Goal: Transaction & Acquisition: Purchase product/service

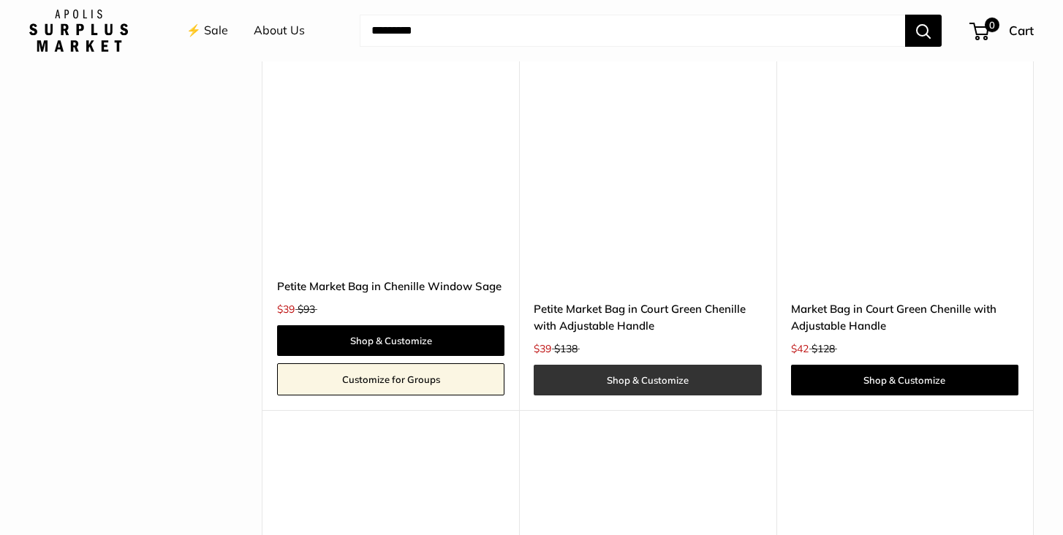
scroll to position [4286, 0]
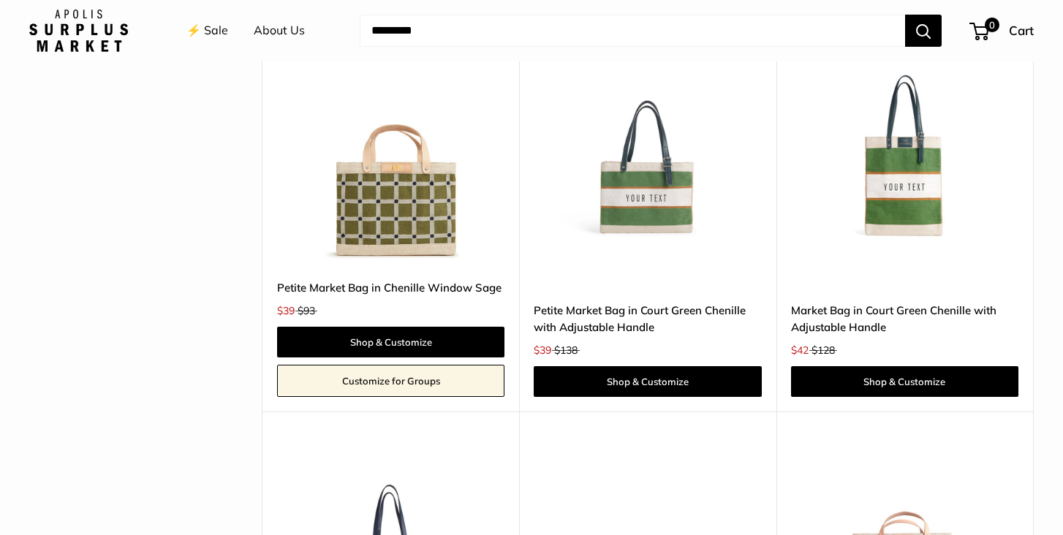
click at [870, 302] on link "Market Bag in Court Green Chenille with Adjustable Handle" at bounding box center [904, 319] width 227 height 34
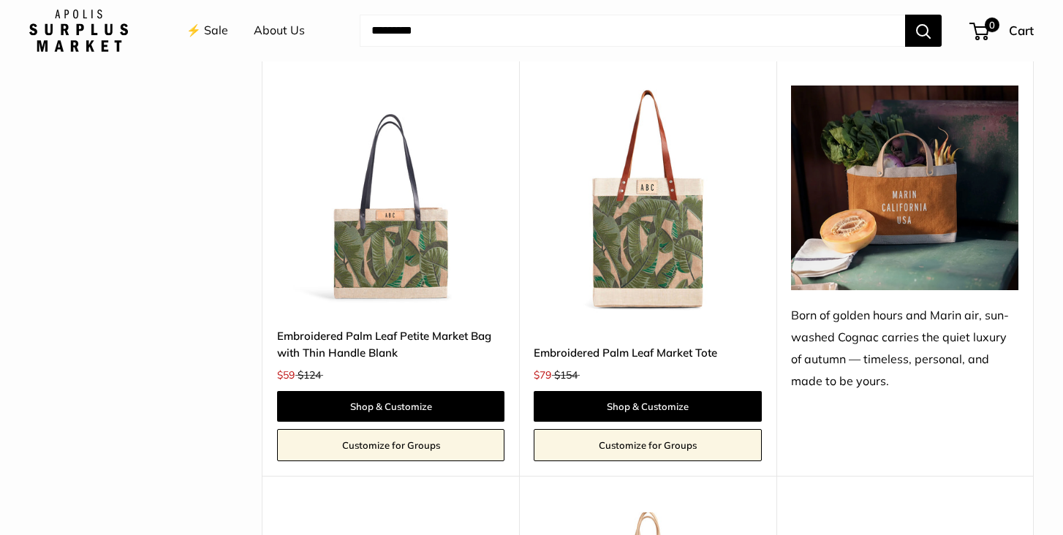
scroll to position [1607, 0]
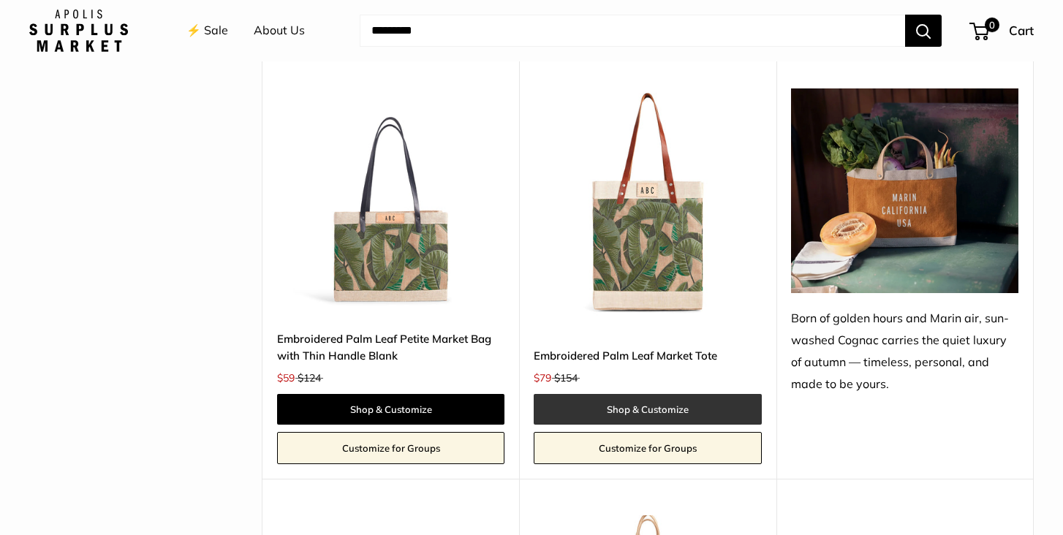
click at [656, 404] on link "Shop & Customize" at bounding box center [647, 409] width 227 height 31
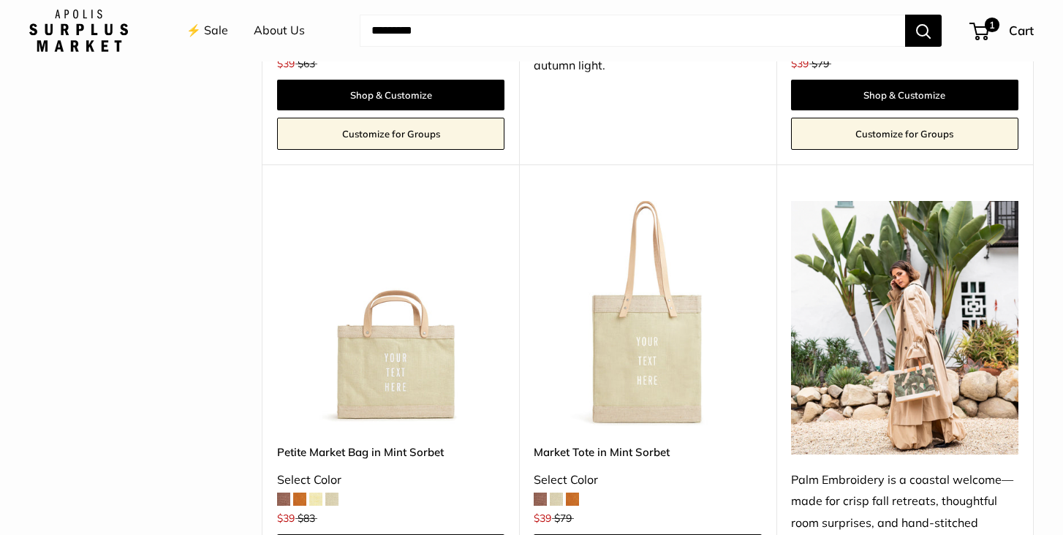
scroll to position [1013, 0]
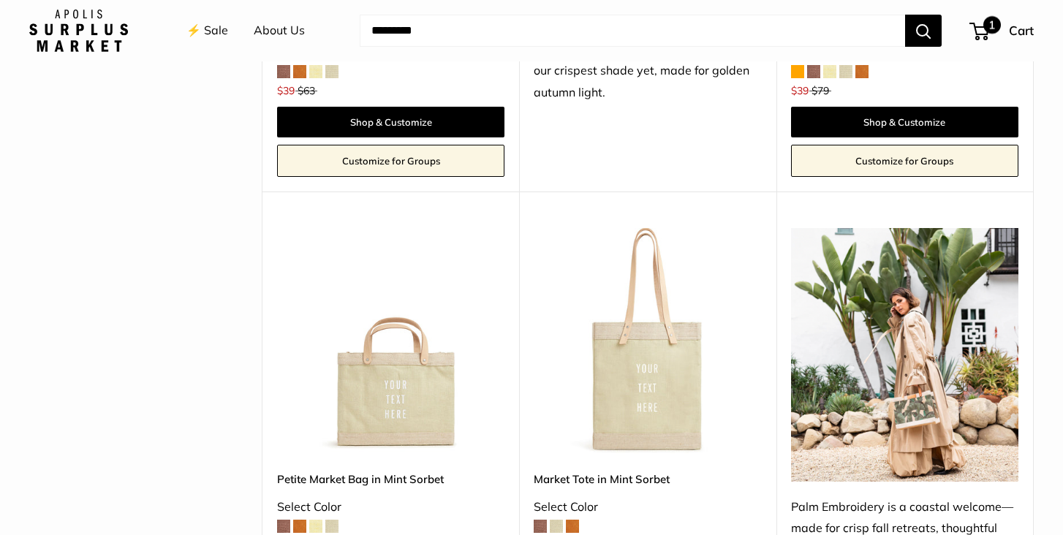
click at [988, 26] on span "1" at bounding box center [992, 25] width 18 height 18
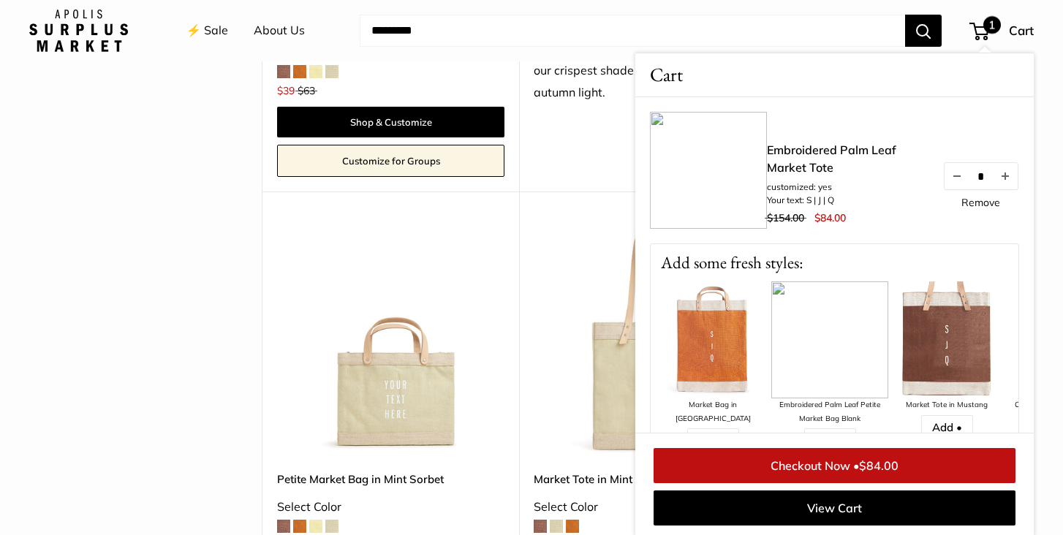
click at [831, 463] on link "Checkout Now • $84.00" at bounding box center [834, 465] width 362 height 35
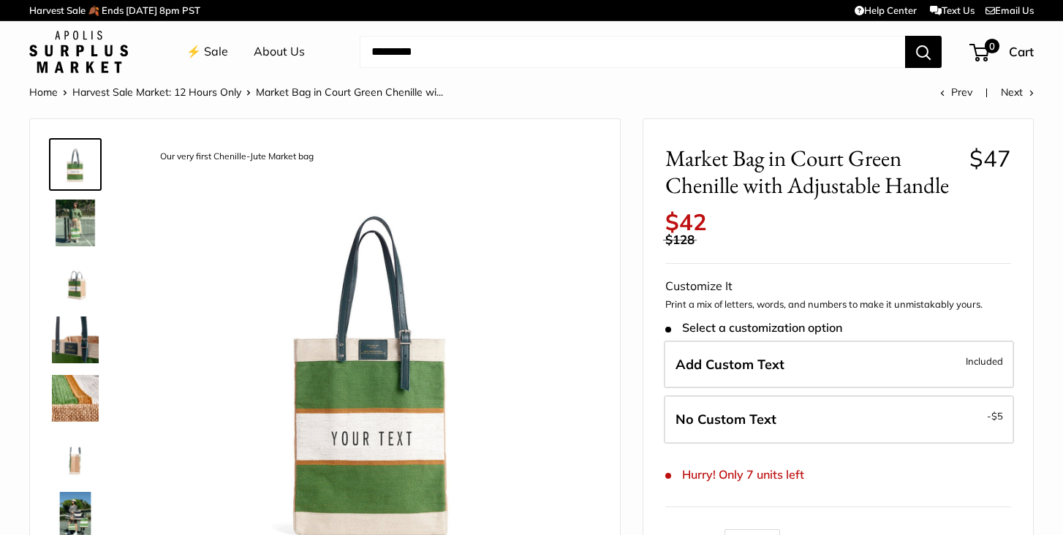
click at [73, 384] on img at bounding box center [75, 398] width 47 height 47
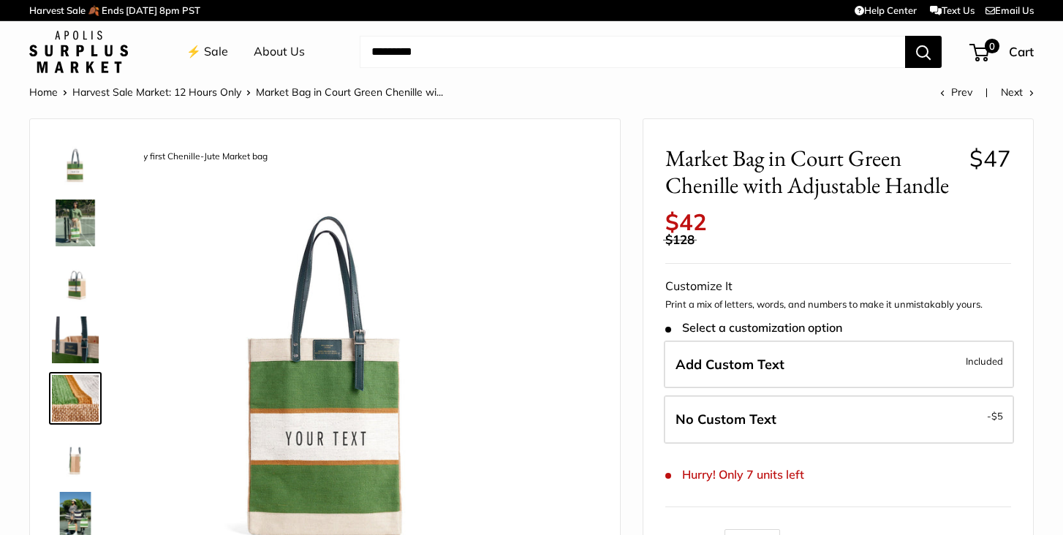
scroll to position [45, 0]
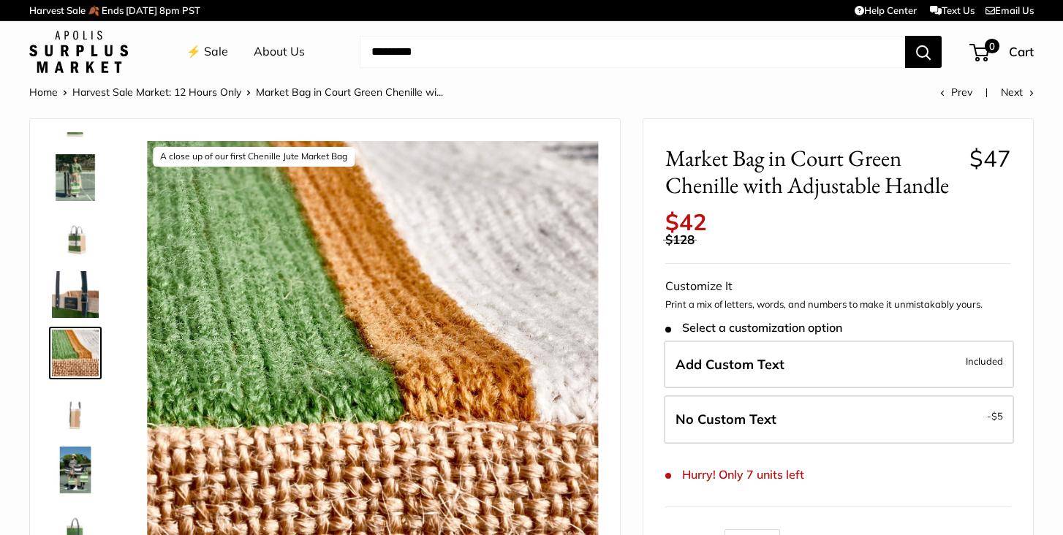
click at [88, 294] on img at bounding box center [75, 294] width 47 height 47
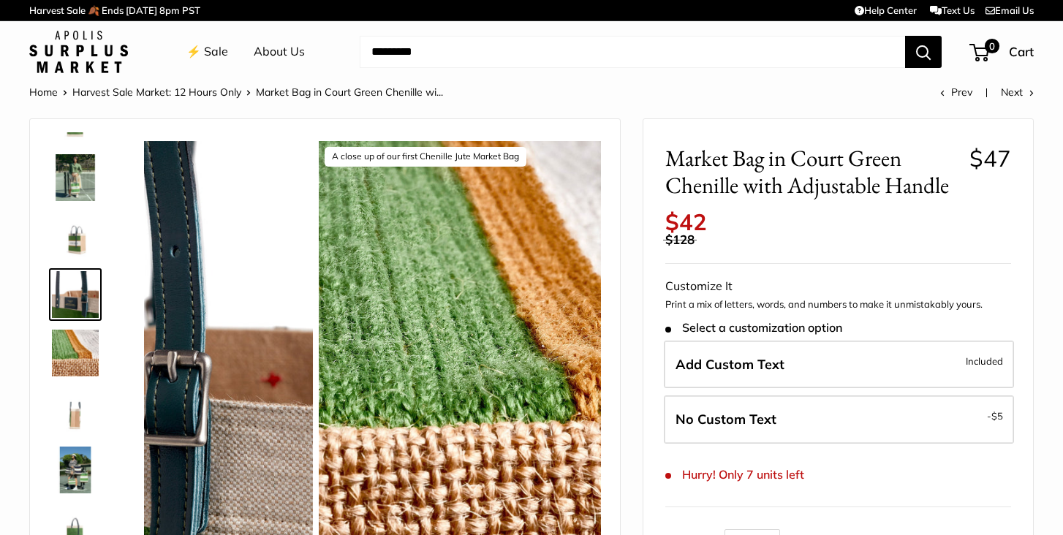
scroll to position [0, 0]
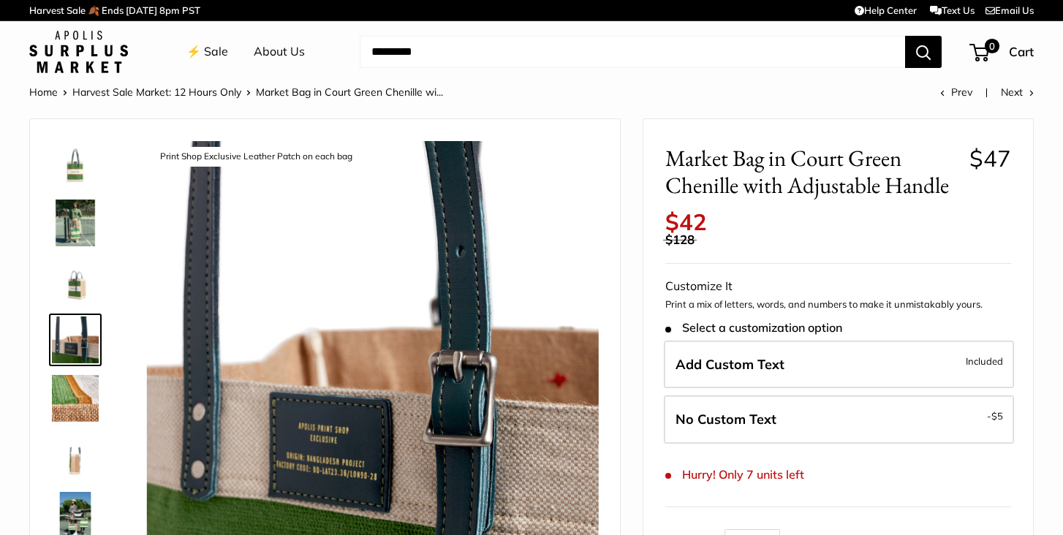
click at [80, 286] on img at bounding box center [75, 281] width 47 height 47
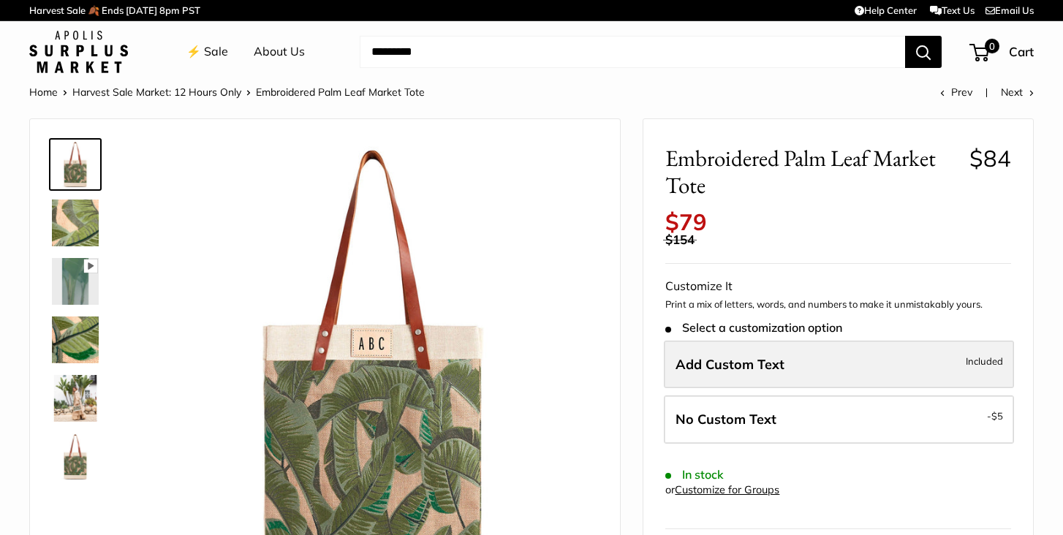
click at [759, 359] on label "Add Custom Text Included" at bounding box center [839, 365] width 350 height 48
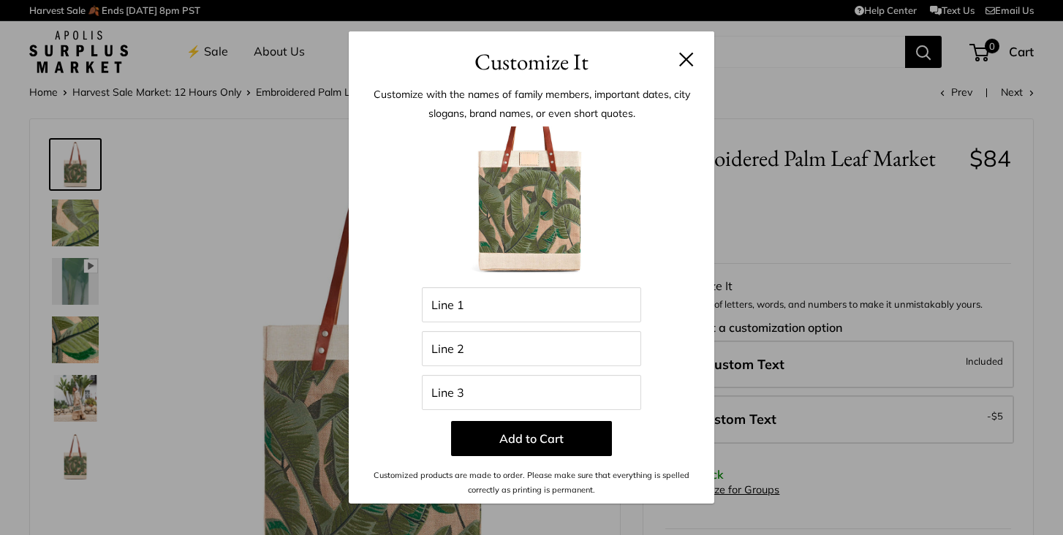
click at [493, 312] on input "Line 1" at bounding box center [531, 304] width 219 height 35
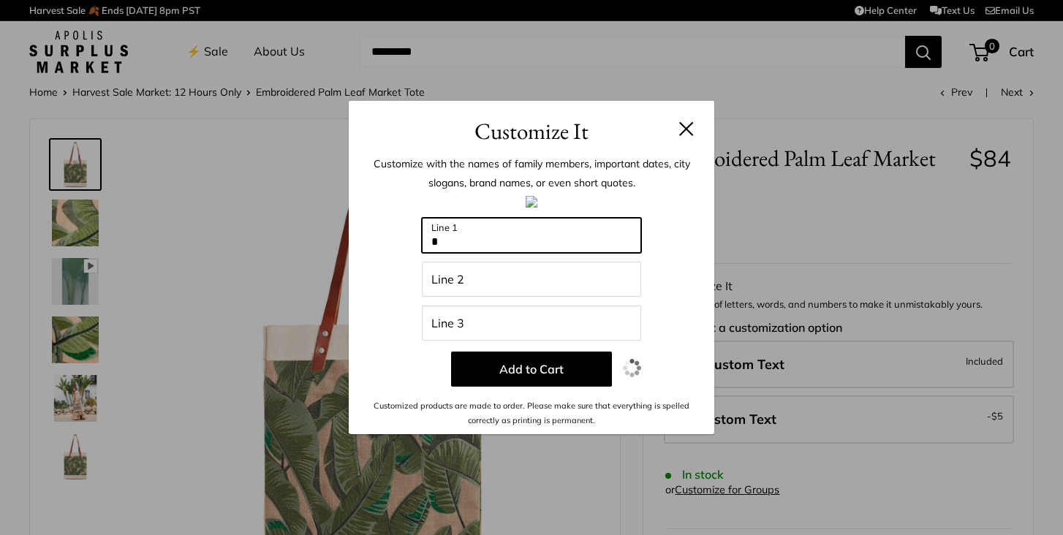
type input "*"
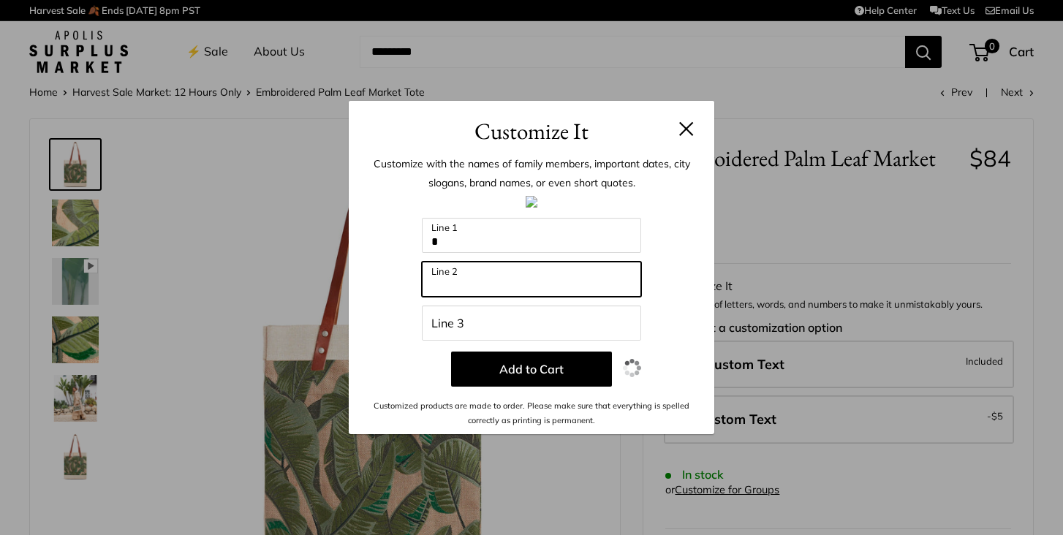
click at [453, 282] on input "Line 2" at bounding box center [531, 279] width 219 height 35
type input "*"
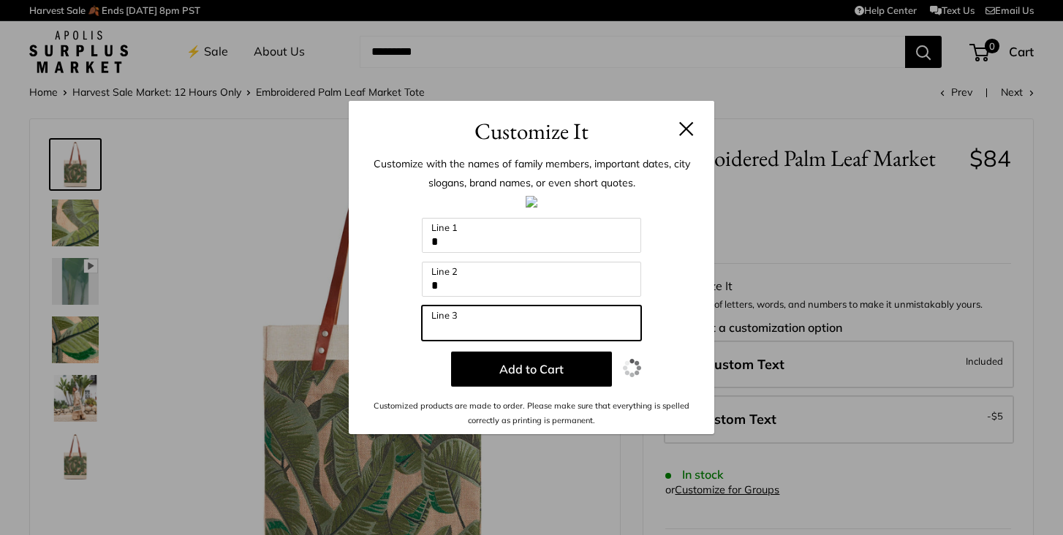
click at [444, 326] on input "Line 3" at bounding box center [531, 322] width 219 height 35
type input "*"
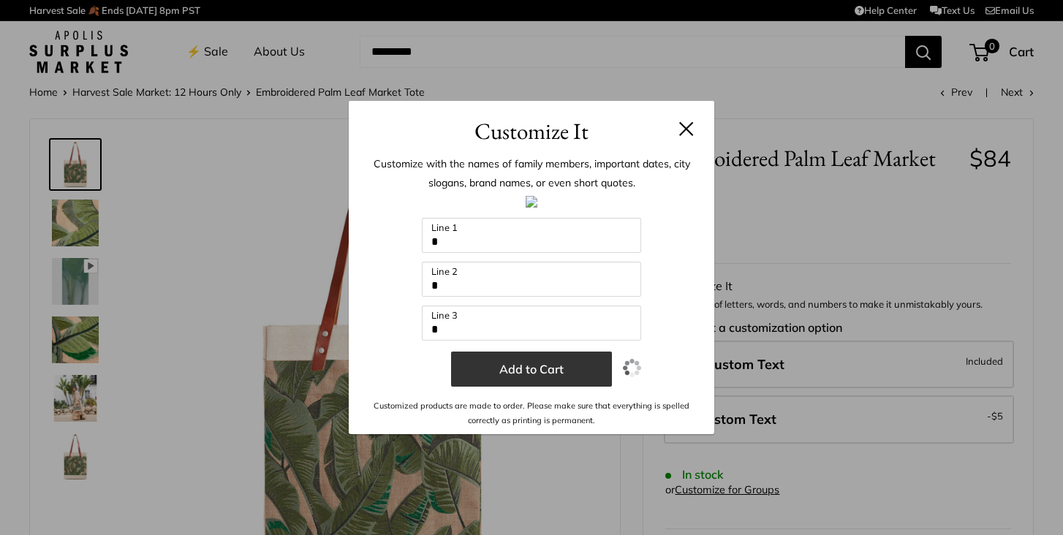
click at [548, 368] on button "Add to Cart" at bounding box center [531, 369] width 161 height 35
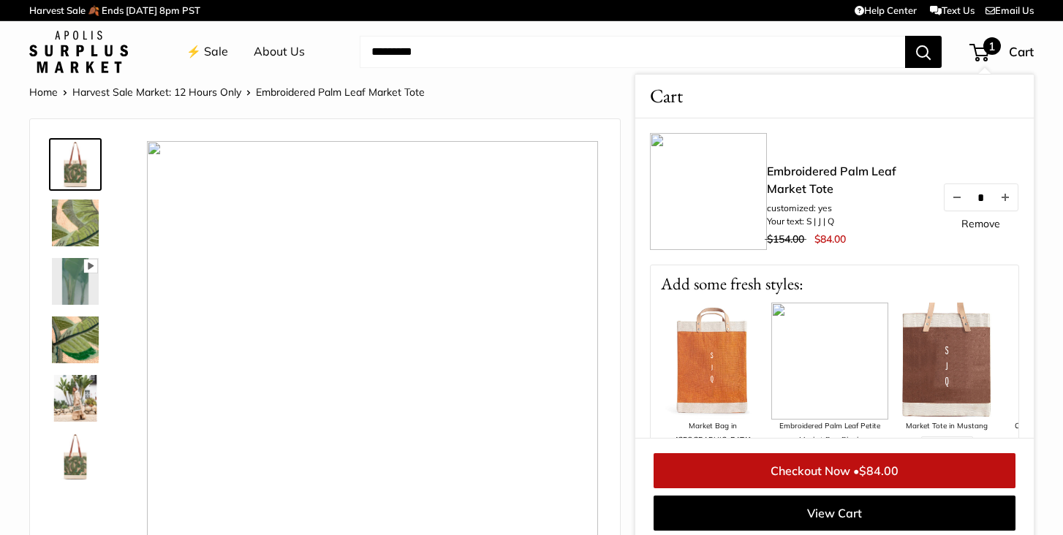
click at [76, 164] on img at bounding box center [75, 164] width 47 height 47
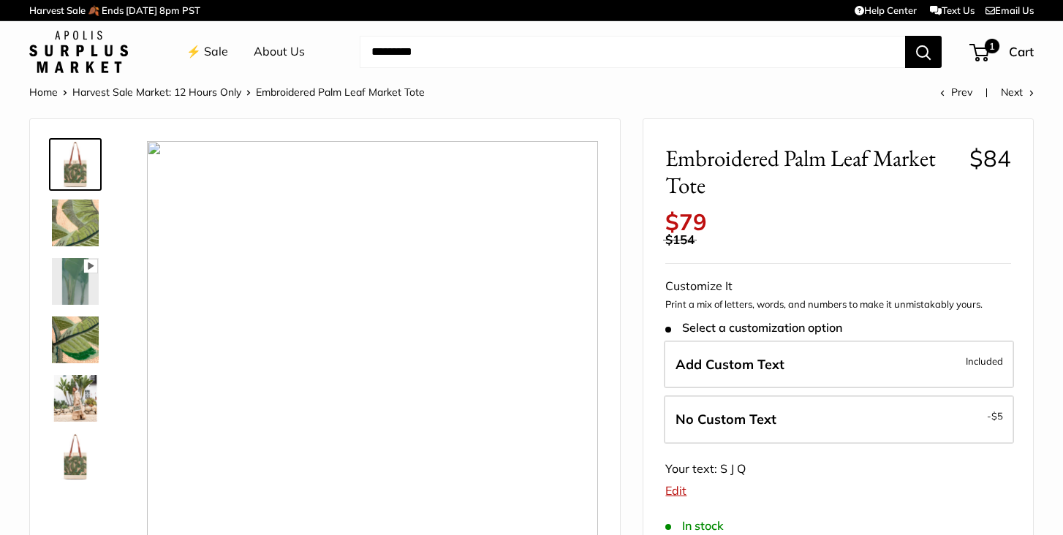
click at [76, 164] on img at bounding box center [75, 164] width 47 height 47
click at [92, 219] on img at bounding box center [75, 223] width 47 height 47
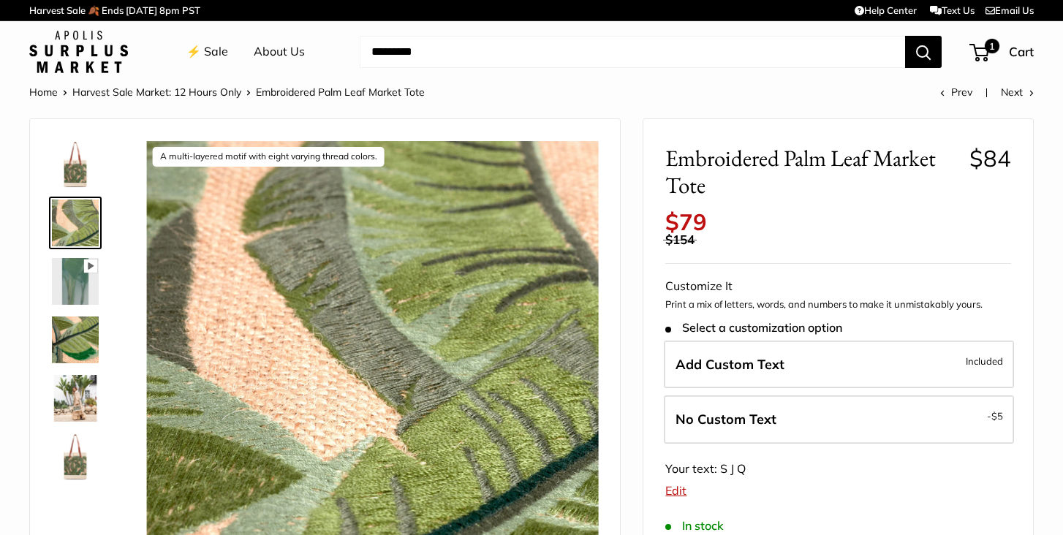
click at [77, 276] on img at bounding box center [75, 281] width 47 height 47
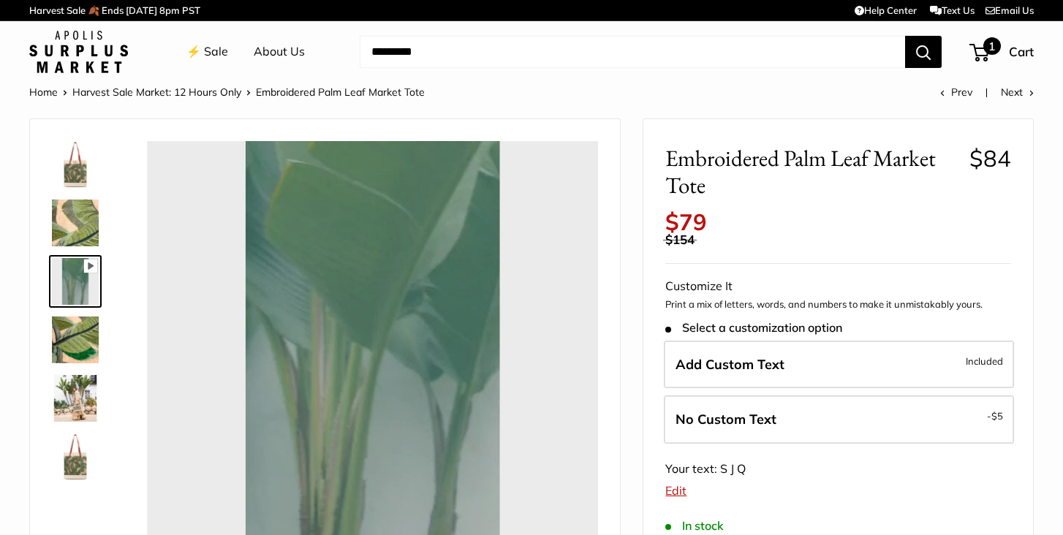
click at [971, 47] on span "1" at bounding box center [979, 53] width 20 height 18
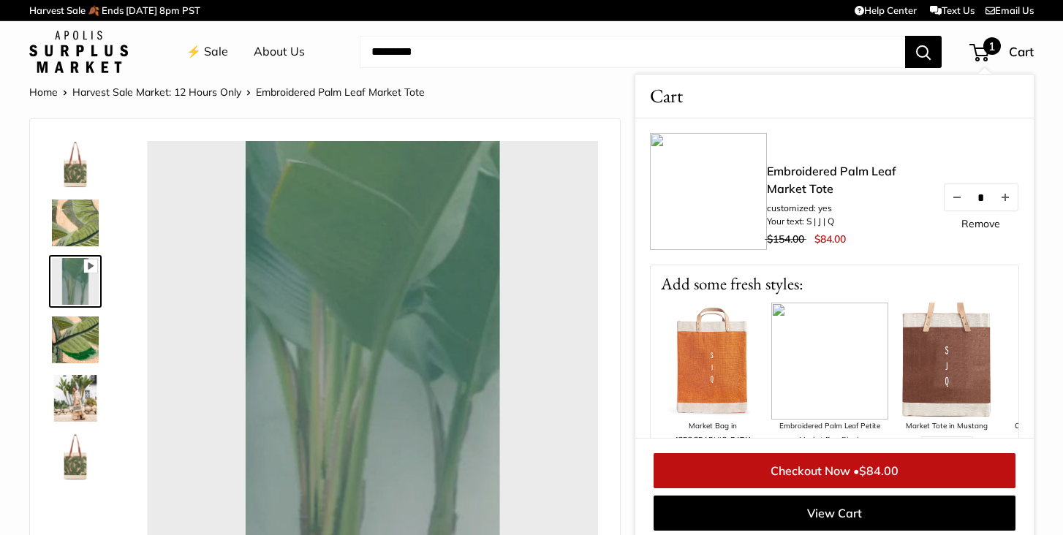
click at [815, 171] on link "Embroidered Palm Leaf Market Tote" at bounding box center [847, 179] width 161 height 35
type input "*****"
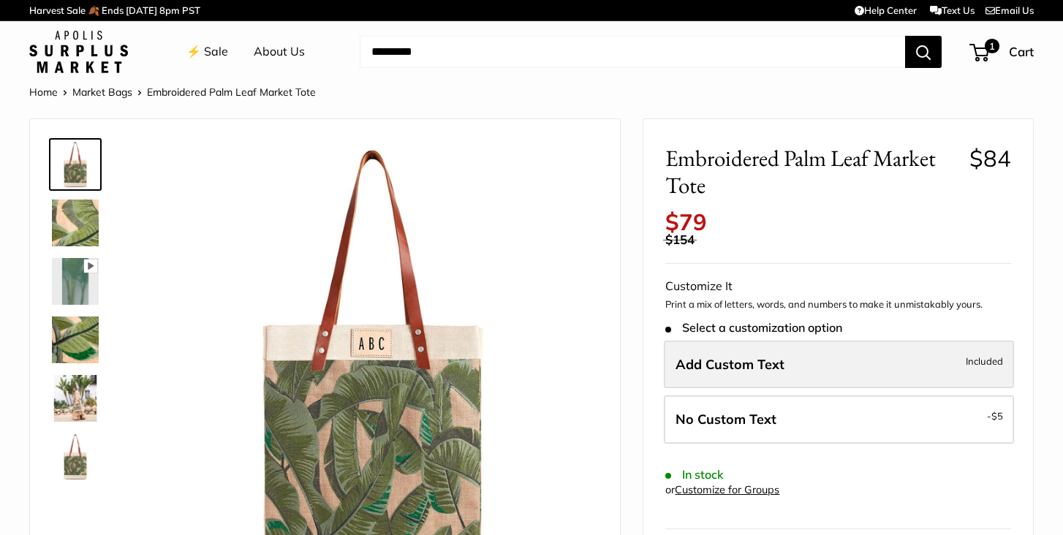
click at [751, 356] on span "Add Custom Text" at bounding box center [729, 364] width 109 height 17
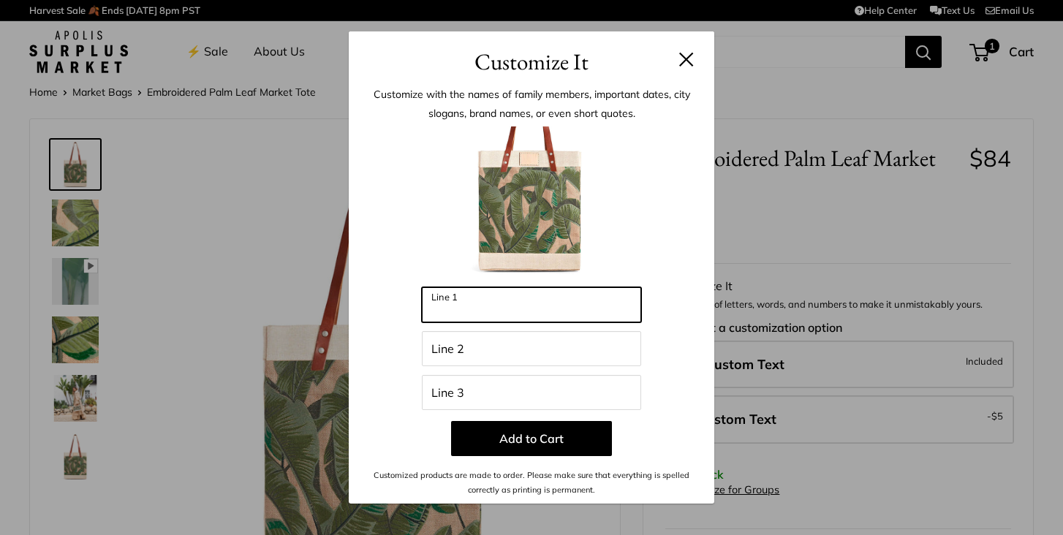
click at [509, 297] on input "Line 1" at bounding box center [531, 304] width 219 height 35
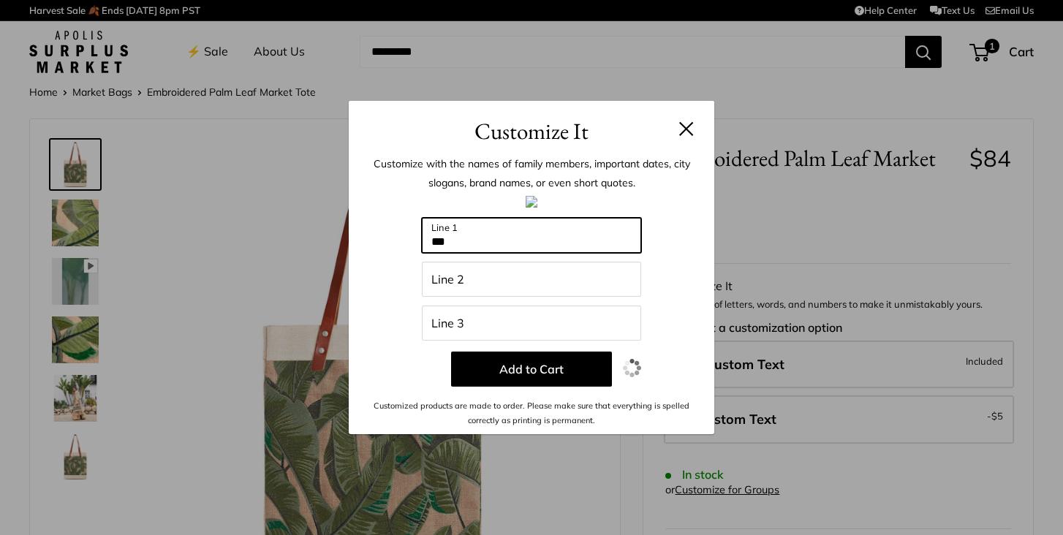
type input "***"
drag, startPoint x: 631, startPoint y: 111, endPoint x: 773, endPoint y: 115, distance: 141.8
click at [773, 115] on div "Customize It Customize with the names of family members, important dates, city …" at bounding box center [531, 267] width 1063 height 535
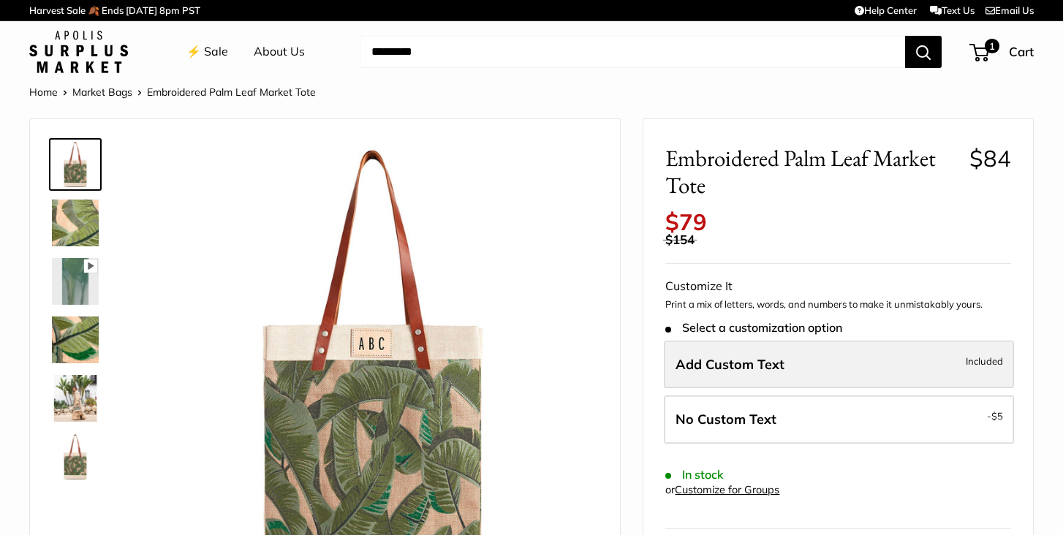
click at [743, 356] on span "Add Custom Text" at bounding box center [729, 364] width 109 height 17
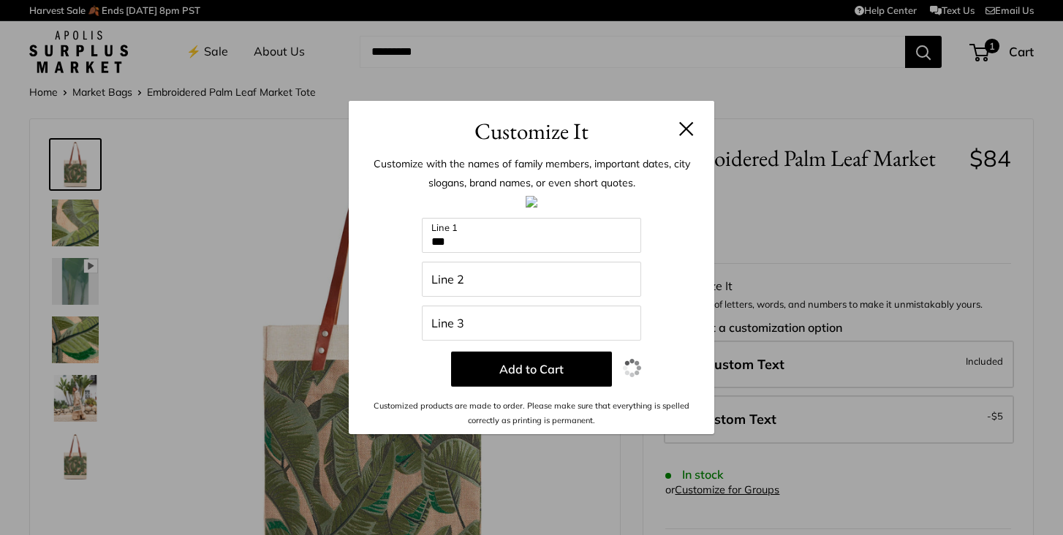
click at [685, 126] on button at bounding box center [686, 128] width 15 height 15
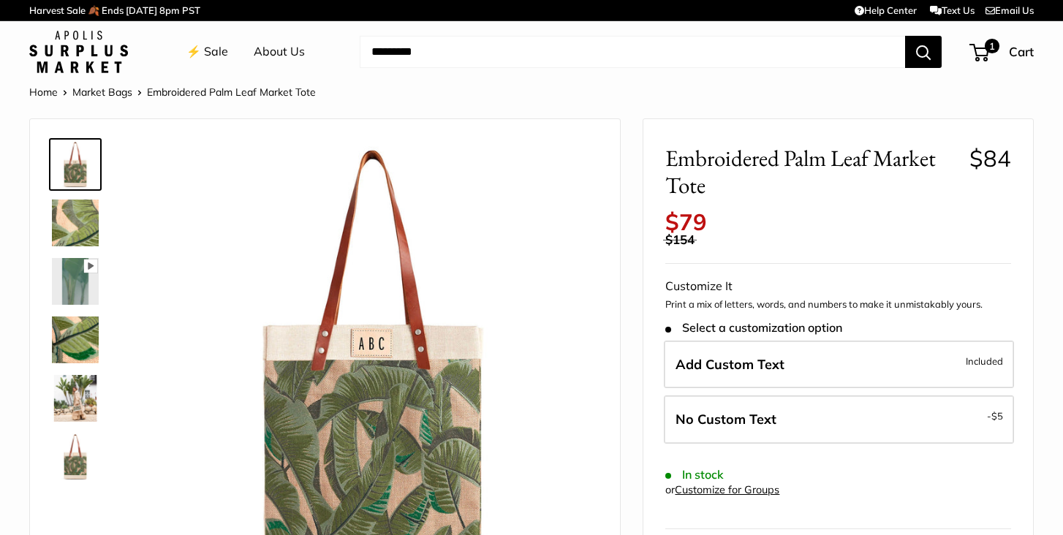
click at [88, 394] on img at bounding box center [75, 398] width 47 height 47
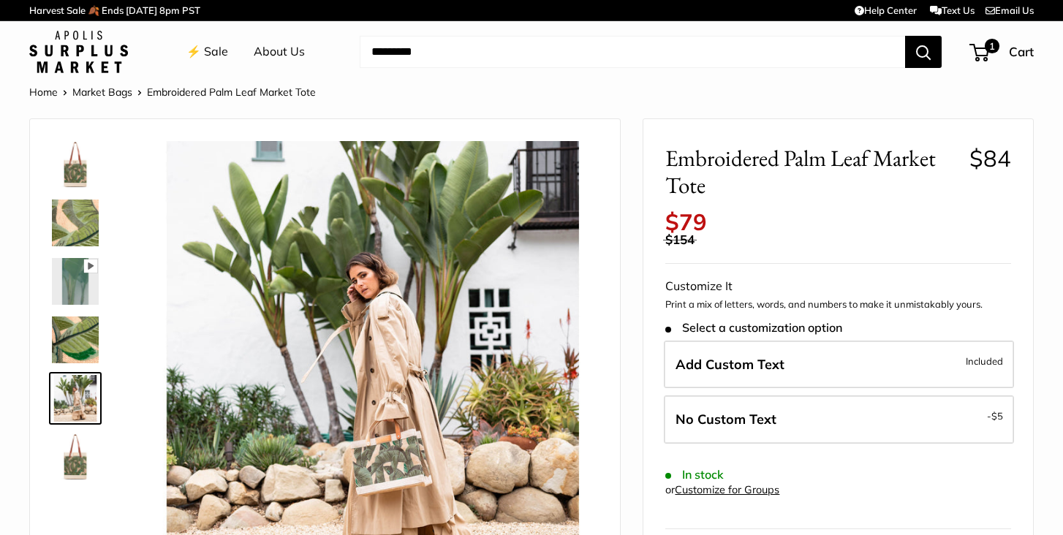
click at [80, 460] on img at bounding box center [75, 456] width 47 height 47
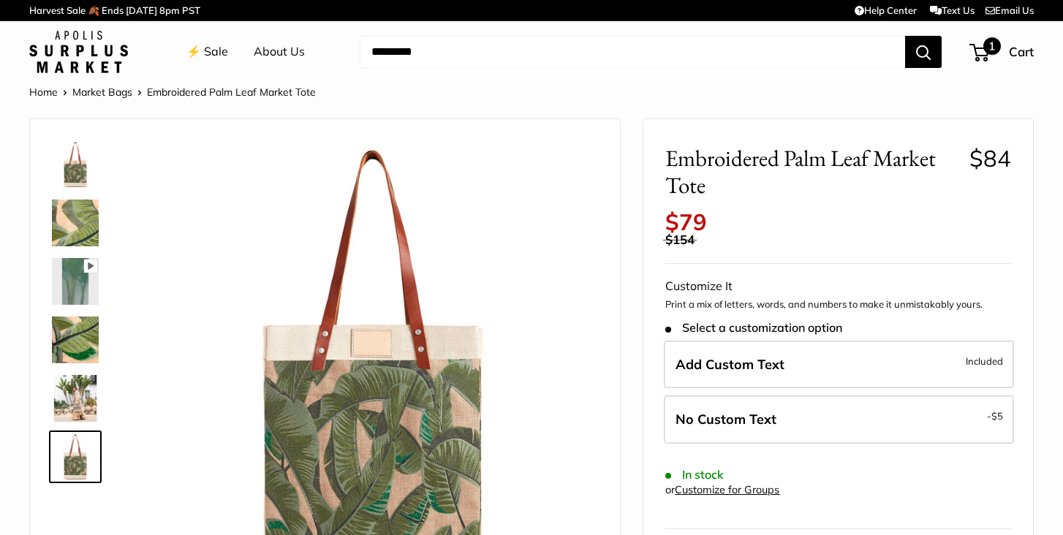
click at [987, 45] on span "1" at bounding box center [992, 46] width 18 height 18
